Goal: Book appointment/travel/reservation

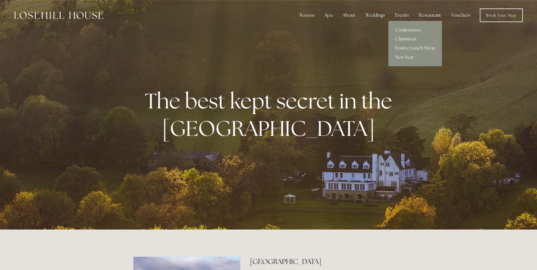
click at [406, 38] on link "Christmas" at bounding box center [416, 39] width 54 height 9
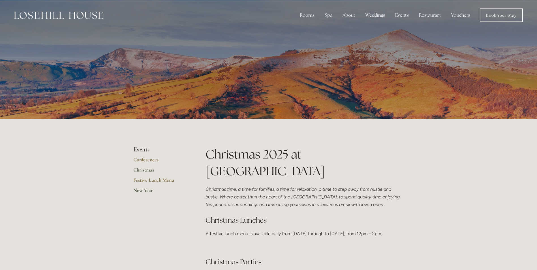
click at [145, 190] on link "New Year" at bounding box center [160, 192] width 54 height 10
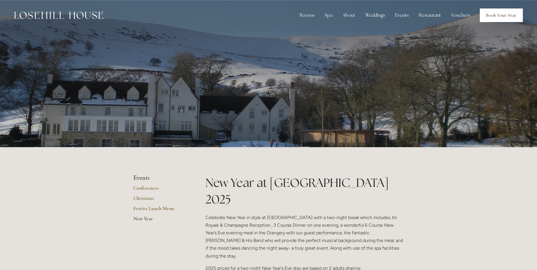
click at [513, 10] on link "Book Your Stay" at bounding box center [501, 16] width 43 height 14
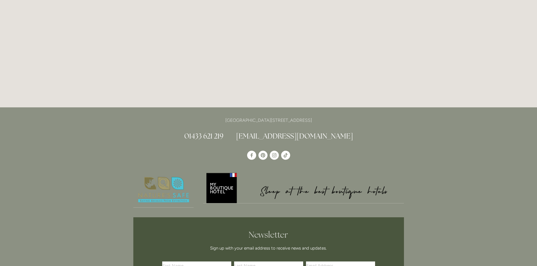
scroll to position [992, 0]
